Goal: Task Accomplishment & Management: Manage account settings

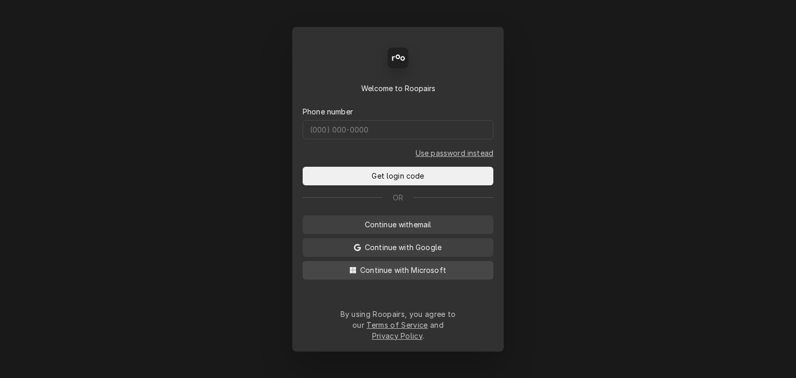
click at [419, 276] on span "Continue with Microsoft" at bounding box center [403, 270] width 90 height 11
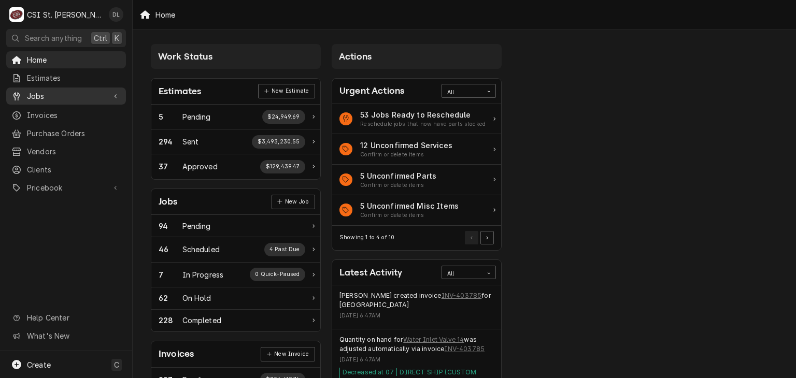
click at [46, 92] on span "Jobs" at bounding box center [66, 96] width 78 height 11
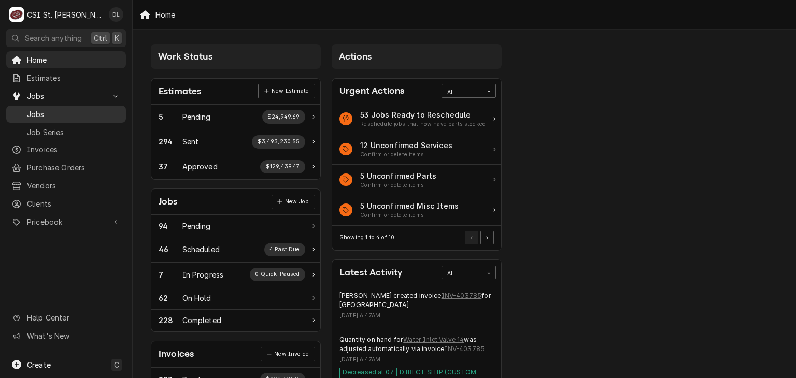
click at [56, 112] on span "Jobs" at bounding box center [74, 114] width 94 height 11
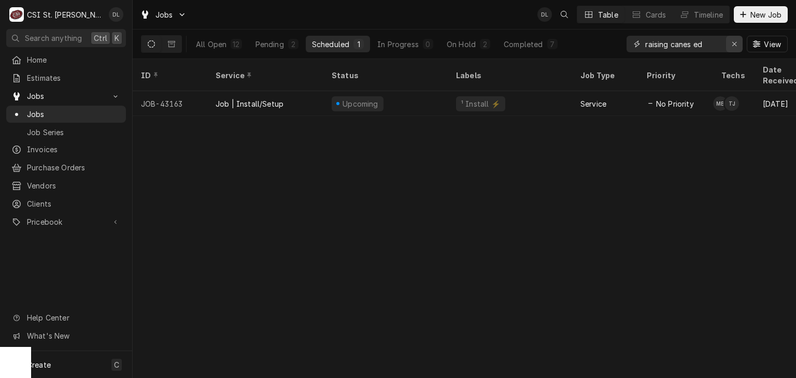
drag, startPoint x: 734, startPoint y: 46, endPoint x: 729, endPoint y: 43, distance: 5.6
click at [734, 46] on icon "Erase input" at bounding box center [735, 43] width 6 height 7
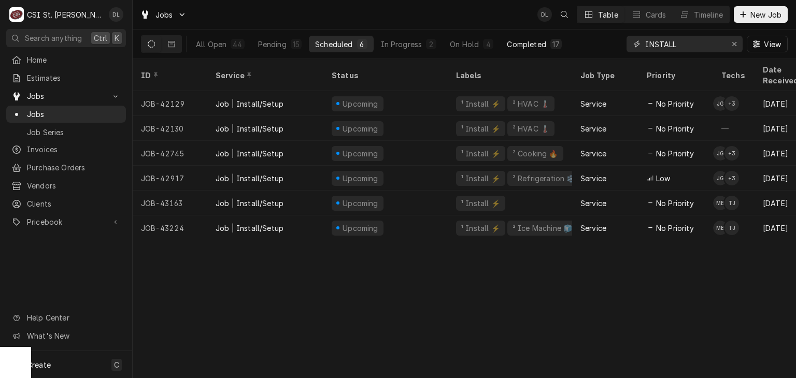
type input "INSTALL"
click at [524, 51] on button "Completed 17" at bounding box center [534, 44] width 67 height 17
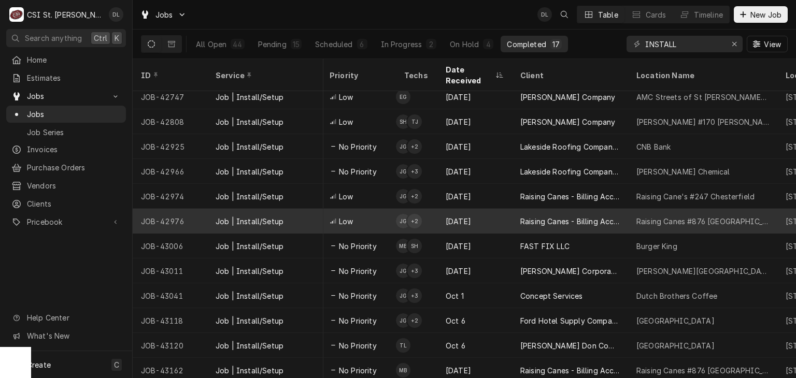
scroll to position [131, 321]
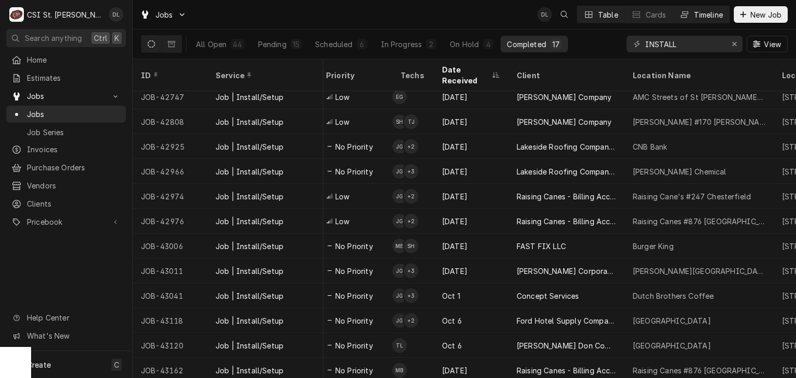
click at [699, 19] on div "Timeline" at bounding box center [708, 14] width 29 height 11
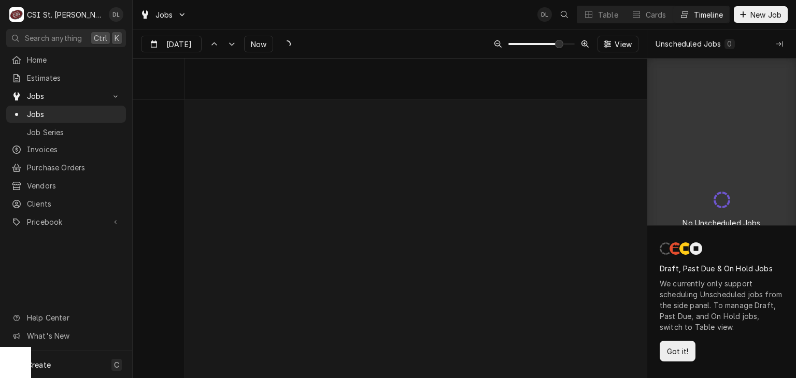
scroll to position [5935, 0]
click at [185, 41] on input "Sep 30" at bounding box center [164, 46] width 45 height 20
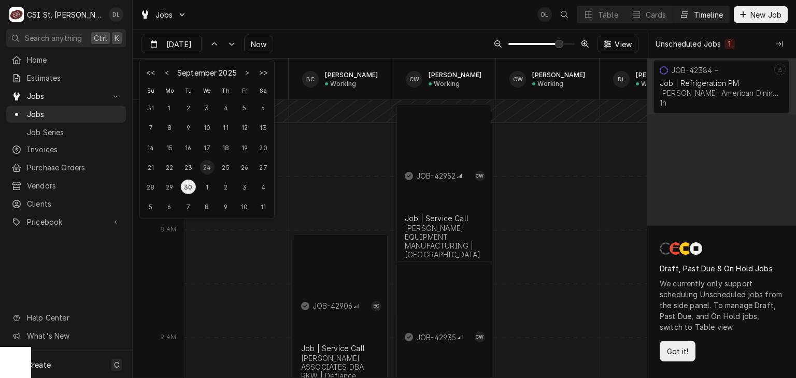
click at [208, 170] on div "24" at bounding box center [207, 167] width 15 height 15
type input "Sep 24"
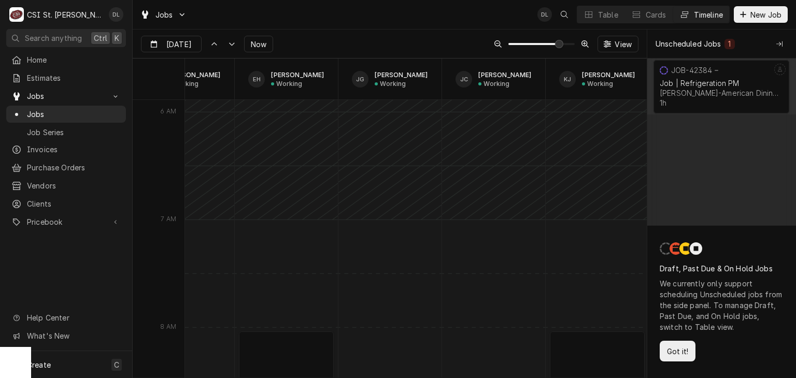
scroll to position [0, 759]
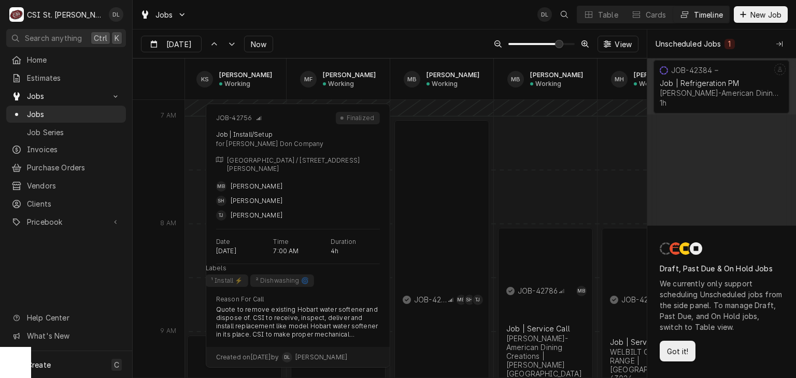
click at [467, 180] on div "JOB-42756 MB SH TJ Job | Install/Setup Edward Don Company | St Charles, 63304" at bounding box center [442, 324] width 95 height 409
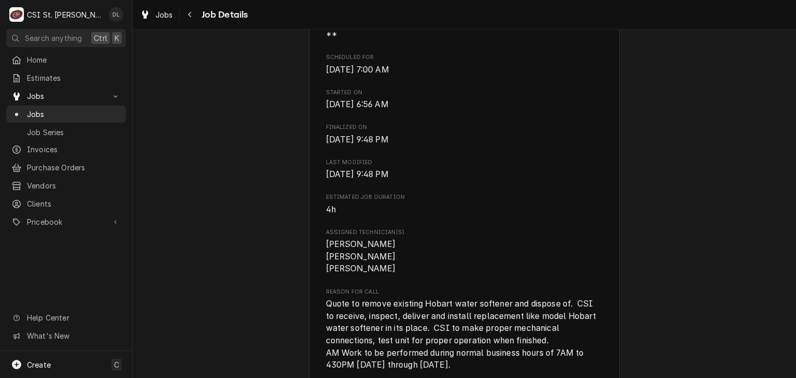
scroll to position [467, 0]
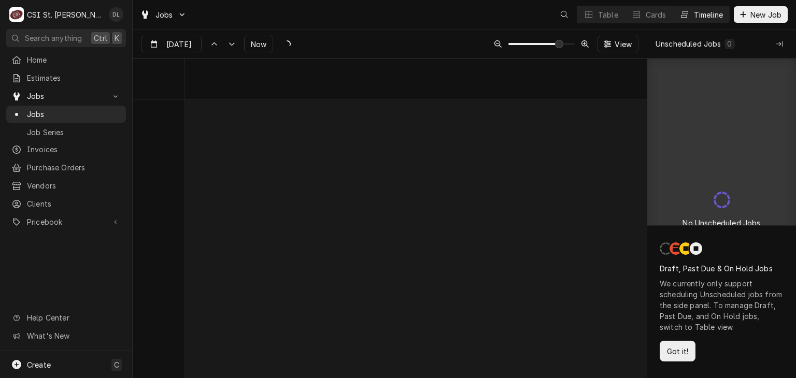
scroll to position [5942, 0]
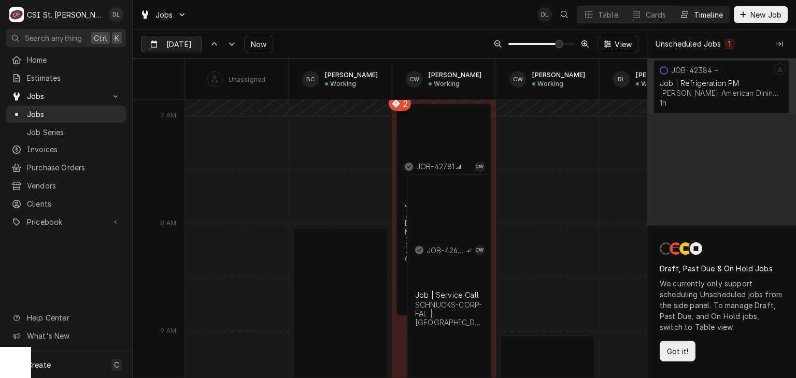
click at [188, 46] on div "Dynamic Content Wrapper" at bounding box center [194, 44] width 15 height 17
click at [203, 205] on div "8" at bounding box center [207, 207] width 15 height 15
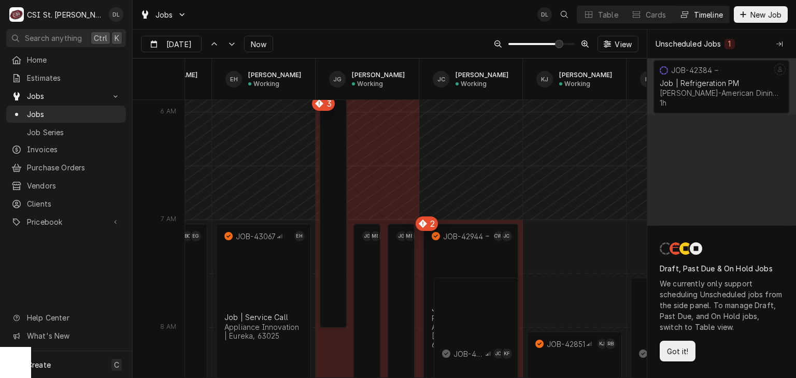
scroll to position [0, 725]
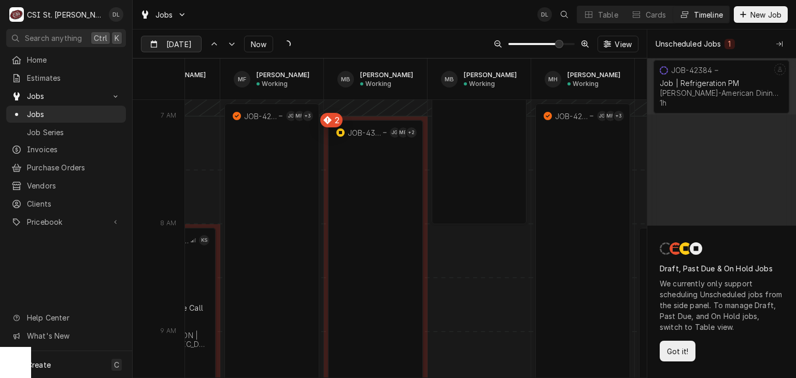
click at [172, 38] on input "Oct 8" at bounding box center [164, 46] width 45 height 20
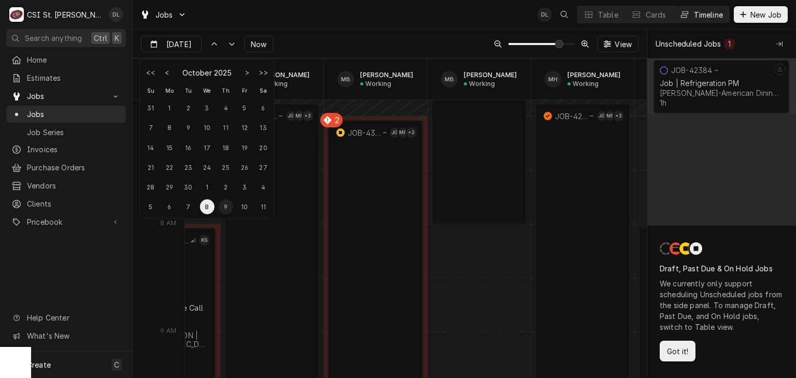
click at [224, 208] on div "9" at bounding box center [226, 207] width 15 height 15
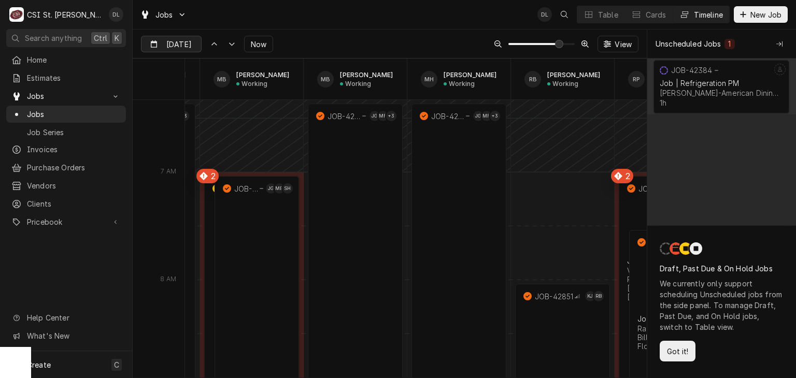
click at [164, 43] on input "Oct 8" at bounding box center [164, 46] width 45 height 20
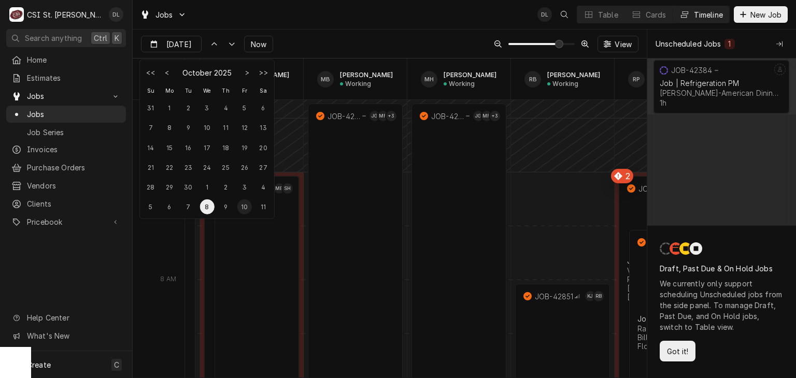
click at [245, 208] on div "10" at bounding box center [244, 207] width 15 height 15
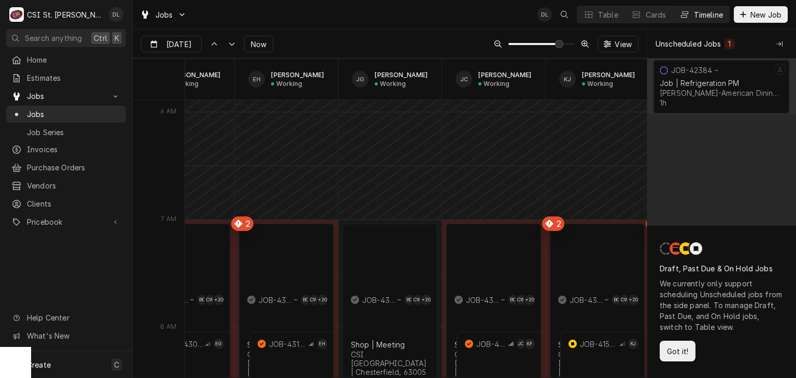
scroll to position [0, 753]
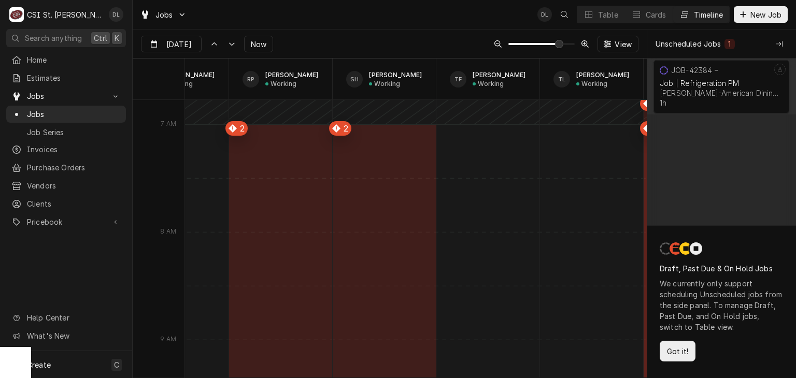
type input "Oct 8"
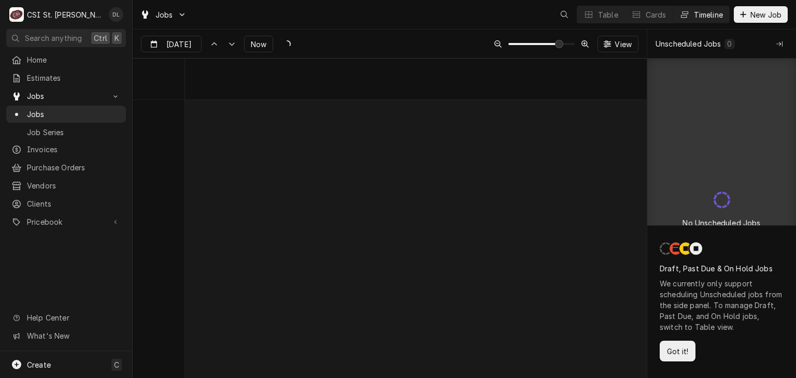
scroll to position [5933, 0]
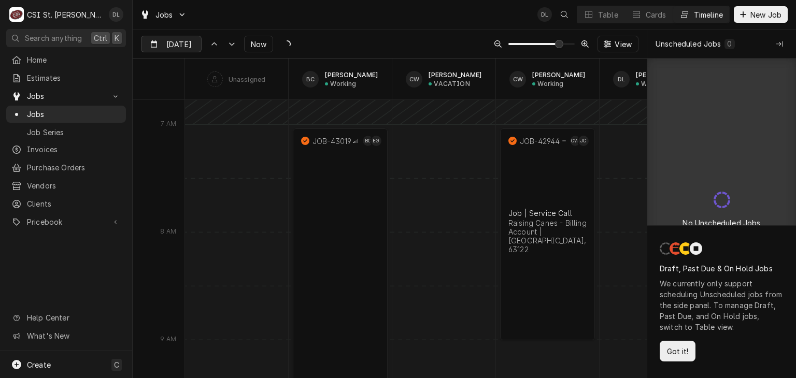
click at [177, 42] on input "Oct 8" at bounding box center [164, 46] width 45 height 20
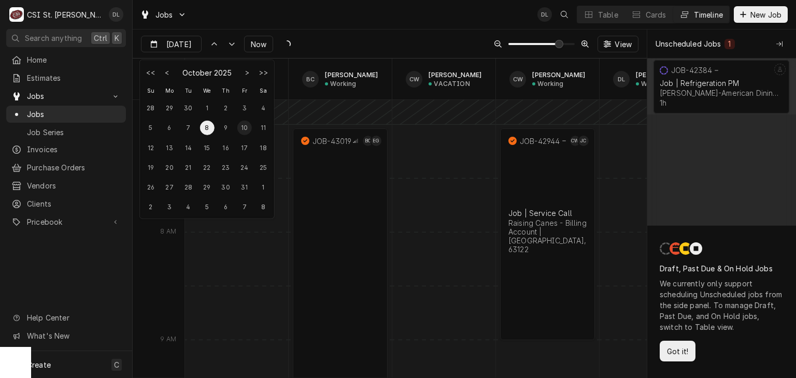
click at [243, 128] on div "10" at bounding box center [244, 128] width 15 height 15
type input "Oct 10"
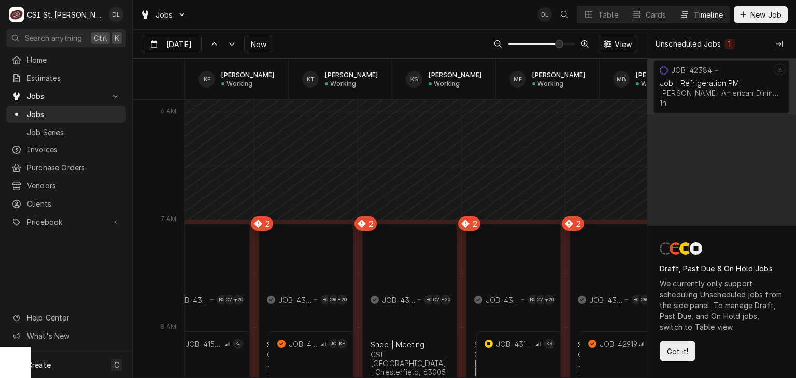
scroll to position [0, 0]
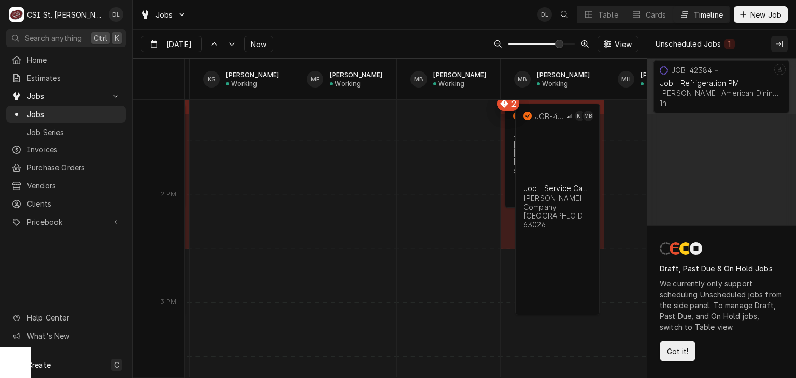
click at [776, 44] on div "Collapse Unscheduled Jobs" at bounding box center [780, 44] width 10 height 10
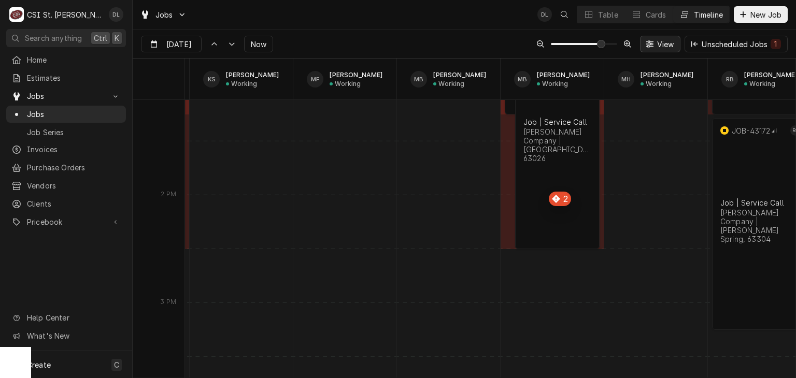
click at [659, 44] on span "View" at bounding box center [665, 44] width 21 height 11
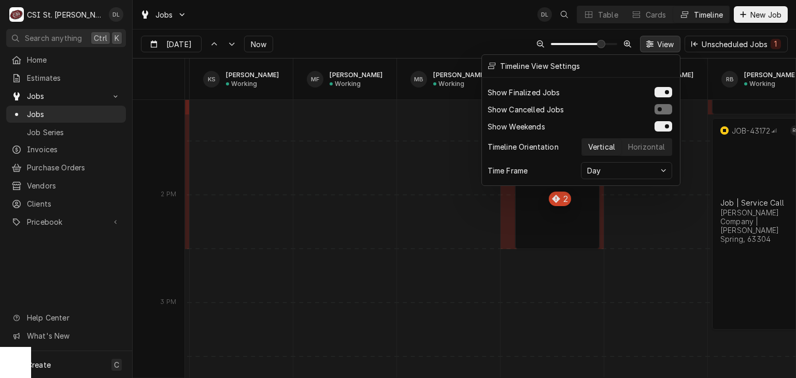
click at [433, 41] on div at bounding box center [398, 189] width 796 height 378
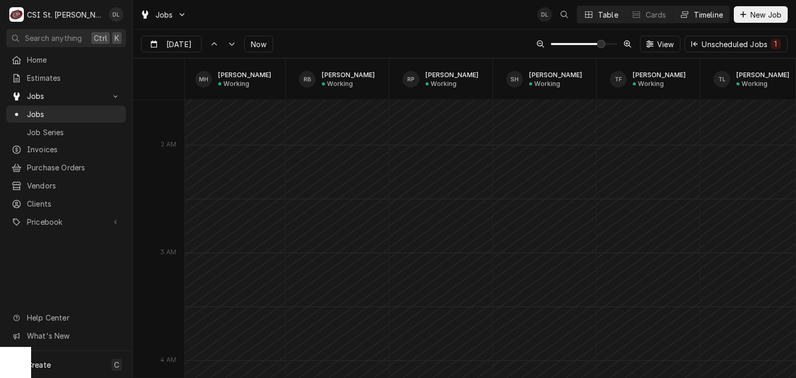
click at [618, 15] on button "Table" at bounding box center [601, 14] width 47 height 17
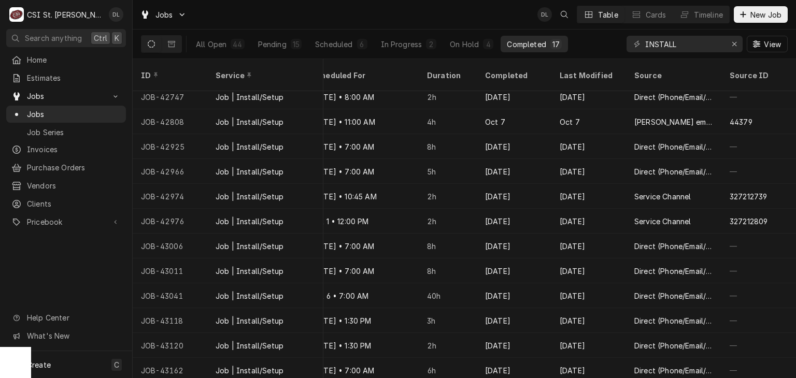
scroll to position [0, 949]
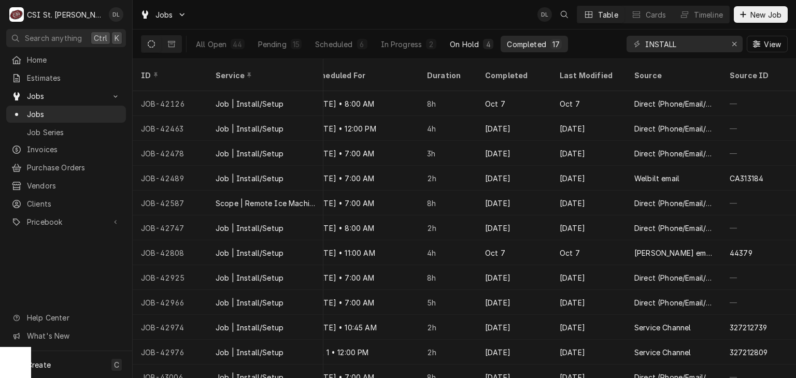
click at [456, 43] on div "On Hold" at bounding box center [464, 44] width 29 height 11
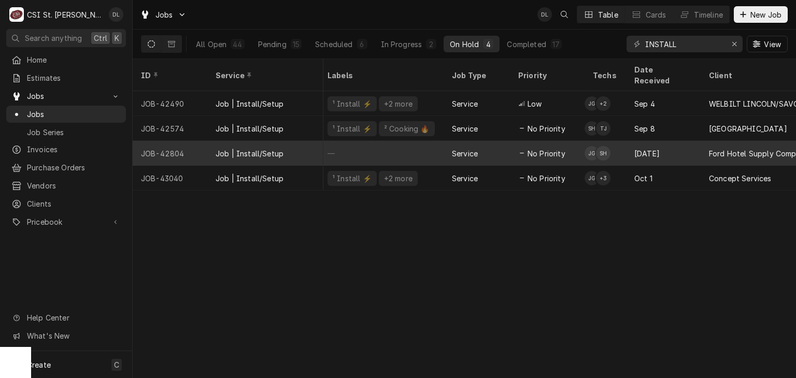
scroll to position [0, 130]
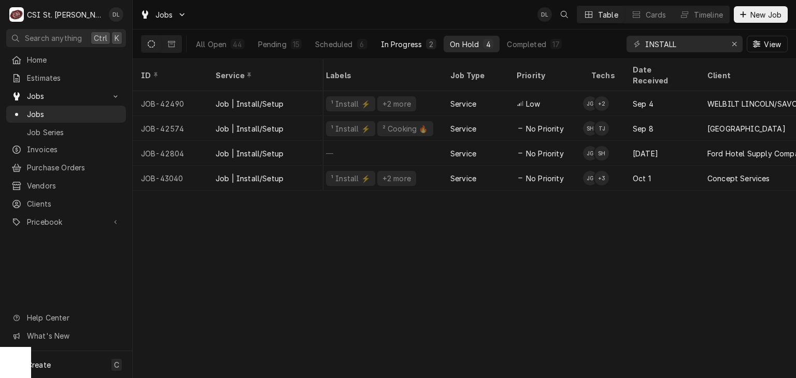
click at [402, 41] on div "In Progress" at bounding box center [401, 44] width 41 height 11
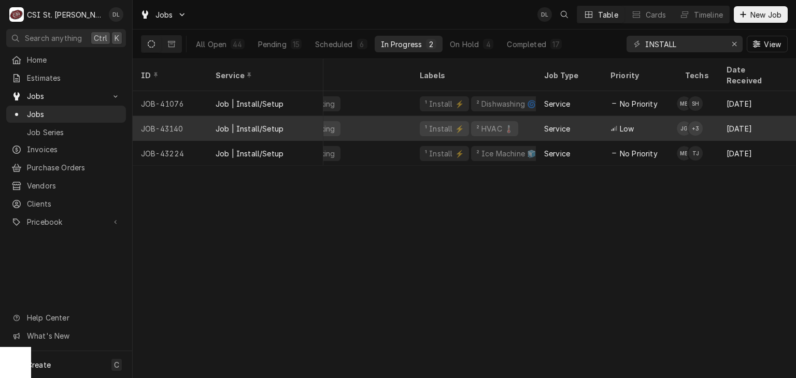
scroll to position [0, 35]
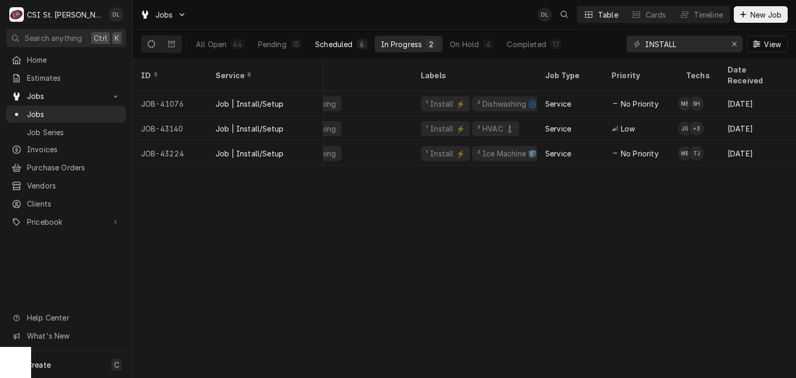
click at [336, 44] on div "Scheduled" at bounding box center [333, 44] width 37 height 11
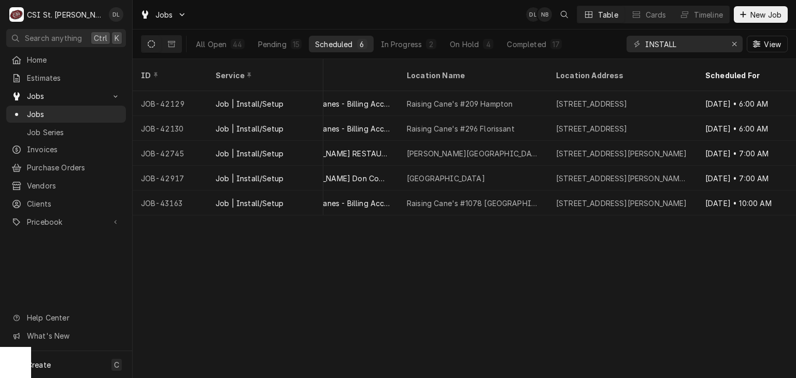
scroll to position [0, 550]
click at [394, 42] on div "In Progress" at bounding box center [401, 44] width 41 height 11
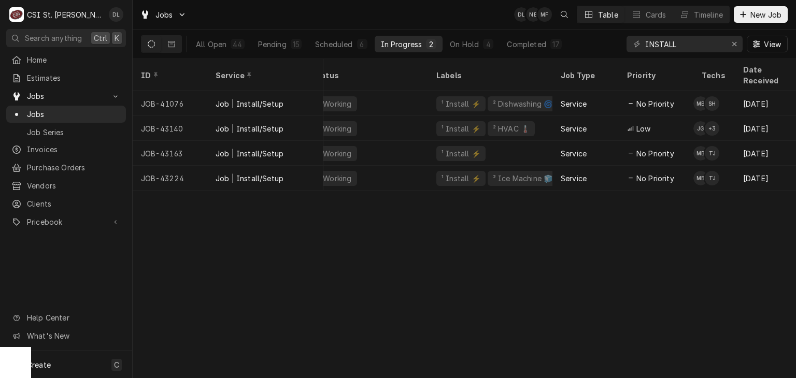
scroll to position [0, 0]
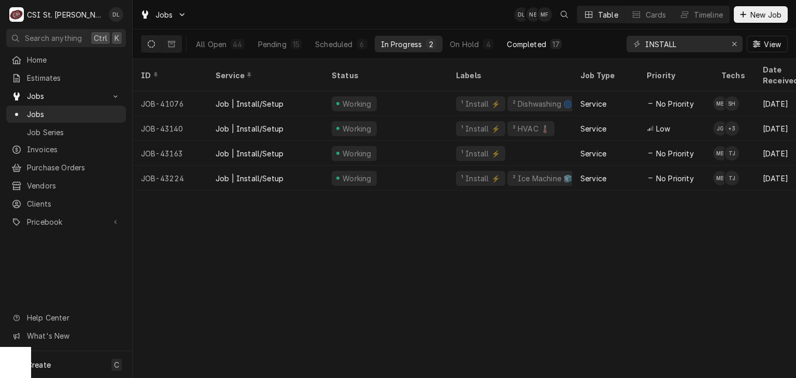
click at [516, 43] on div "Completed" at bounding box center [526, 44] width 39 height 11
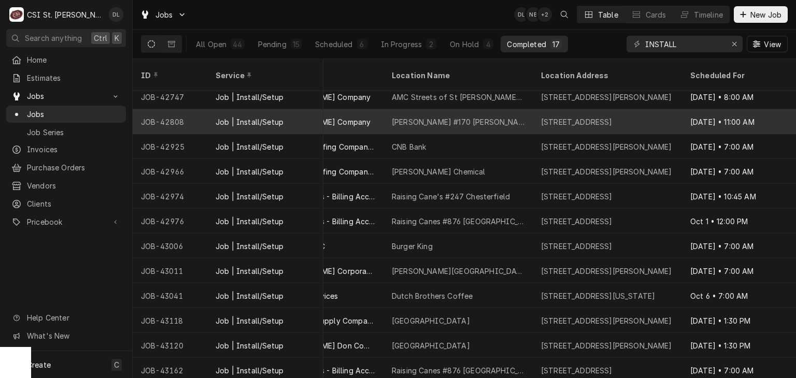
scroll to position [0, 562]
